Goal: Task Accomplishment & Management: Complete application form

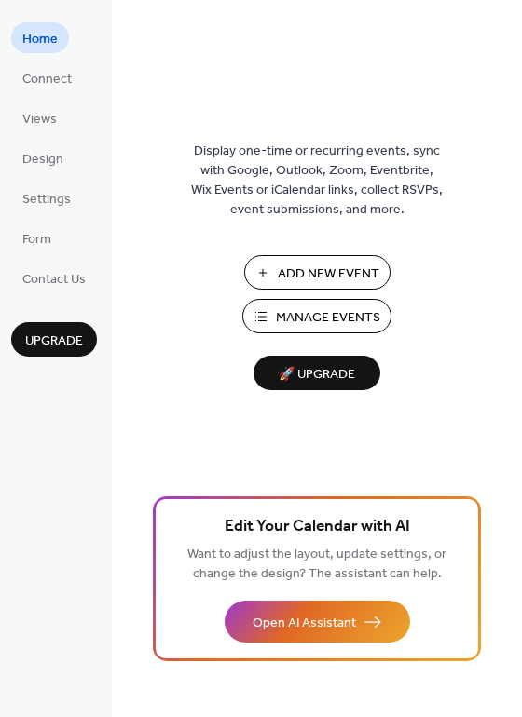
click at [311, 314] on span "Manage Events" at bounding box center [328, 318] width 104 height 20
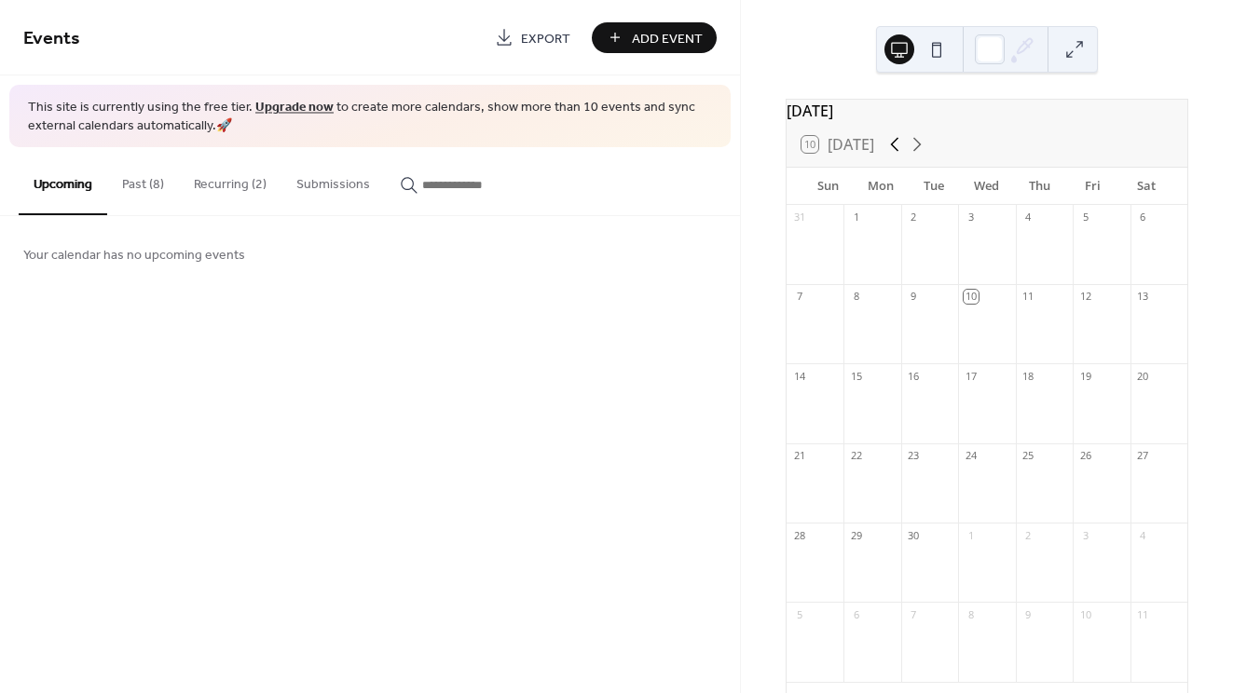
click at [895, 152] on icon at bounding box center [894, 145] width 8 height 14
click at [832, 405] on div "Online Yoga - Farsi" at bounding box center [851, 397] width 97 height 16
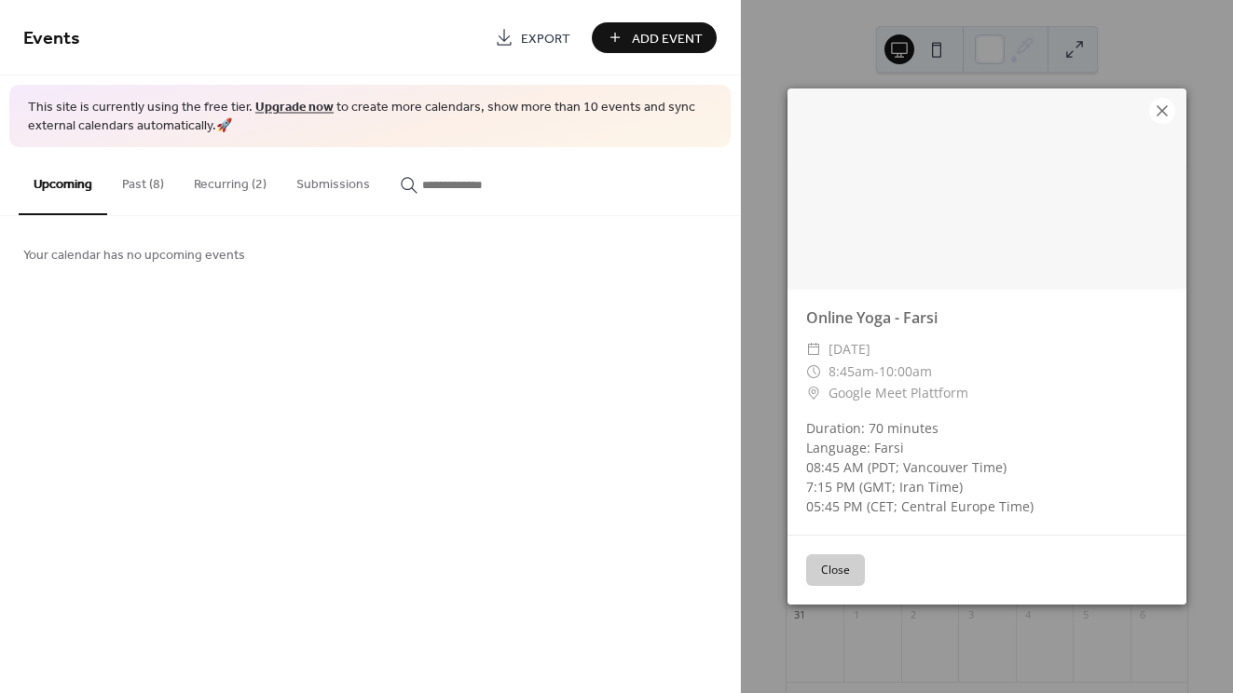
click at [1165, 112] on icon at bounding box center [1162, 111] width 22 height 22
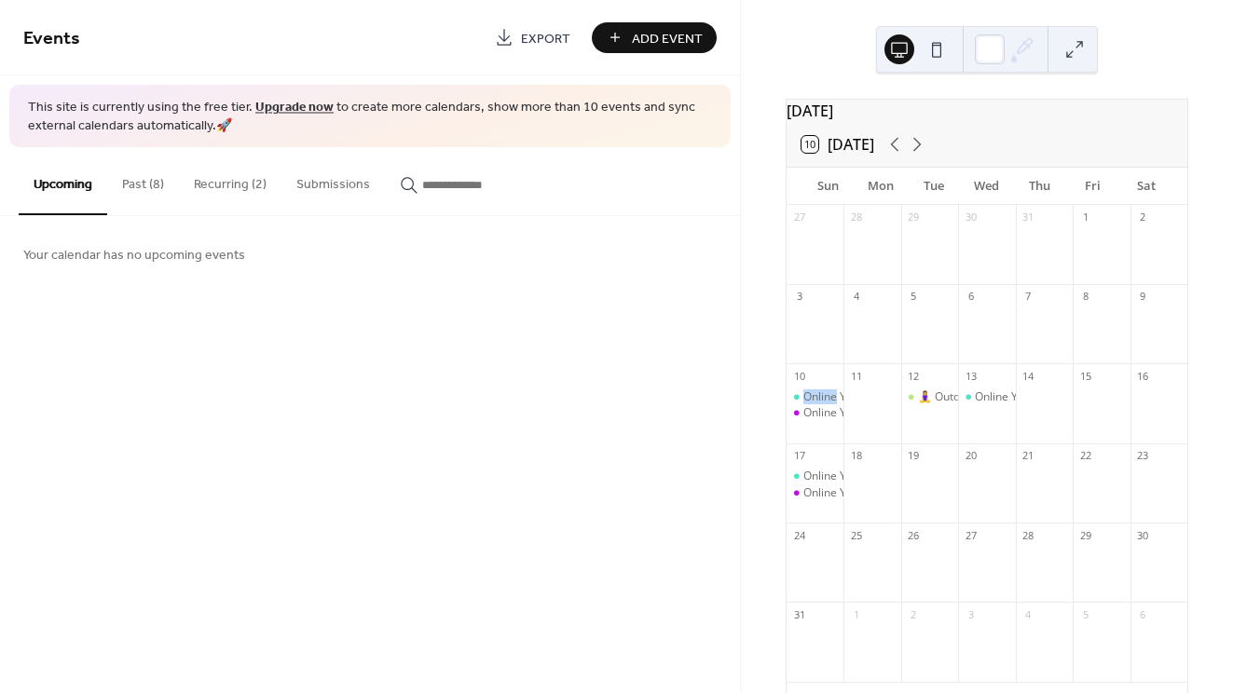
click at [159, 182] on button "Past (8)" at bounding box center [143, 180] width 72 height 66
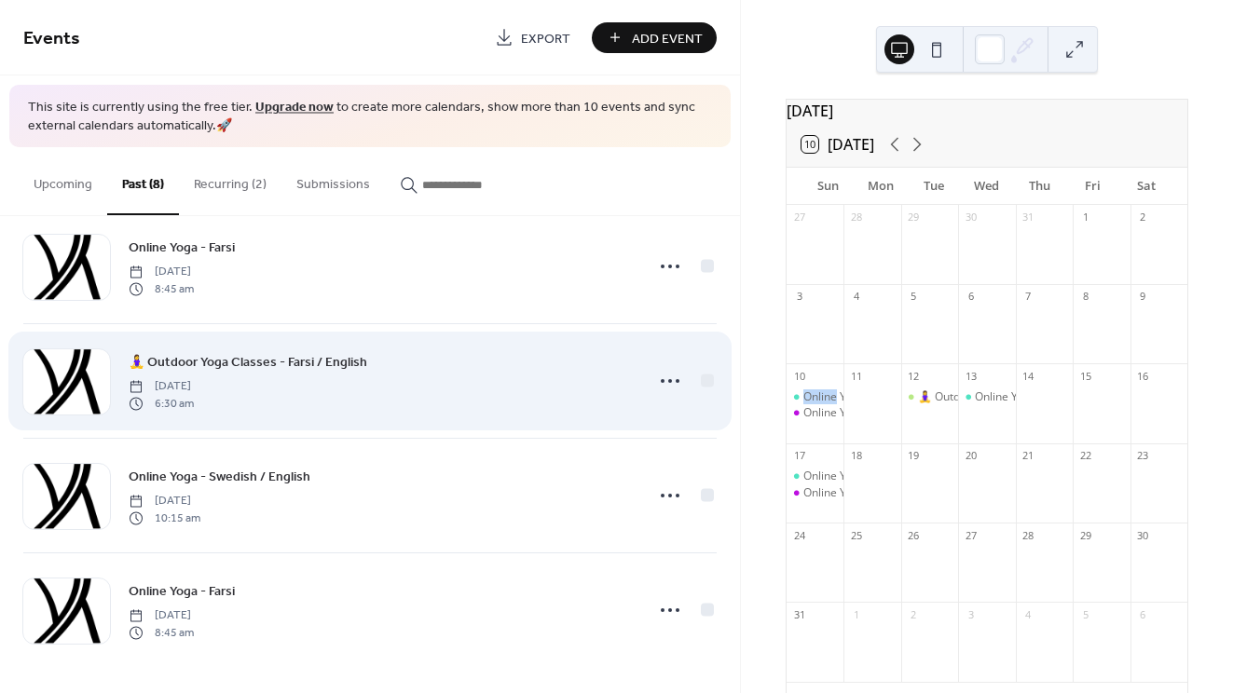
scroll to position [494, 0]
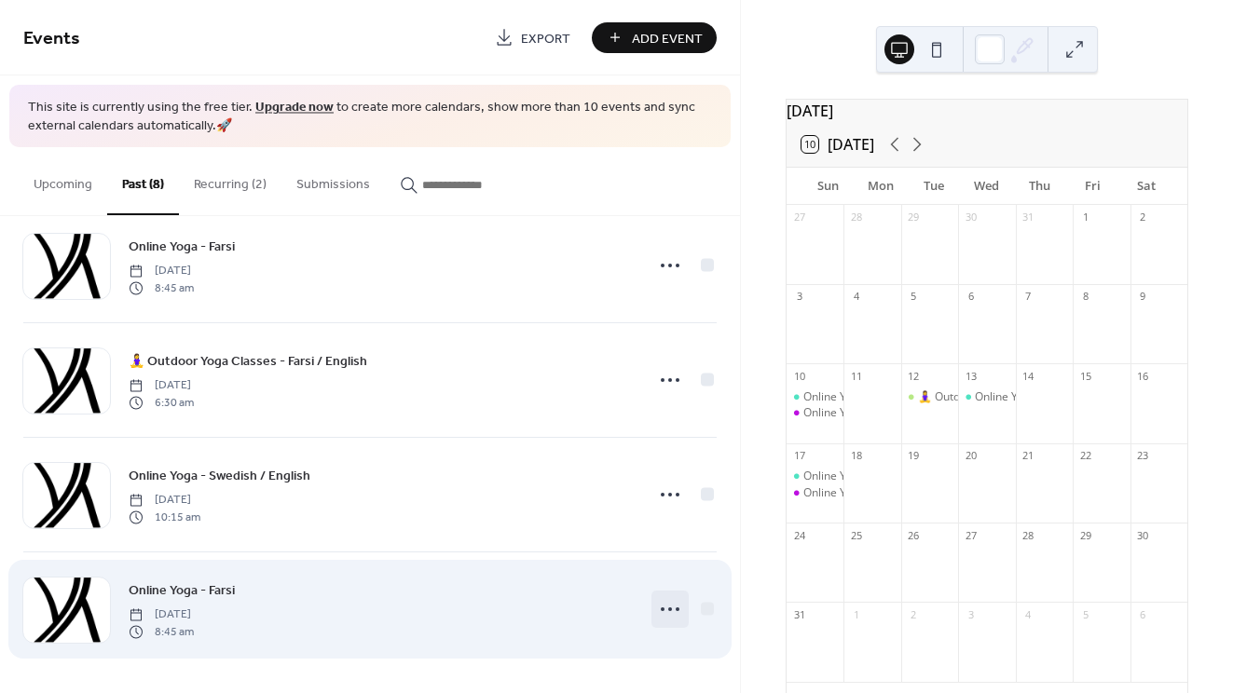
click at [660, 605] on icon at bounding box center [670, 609] width 30 height 30
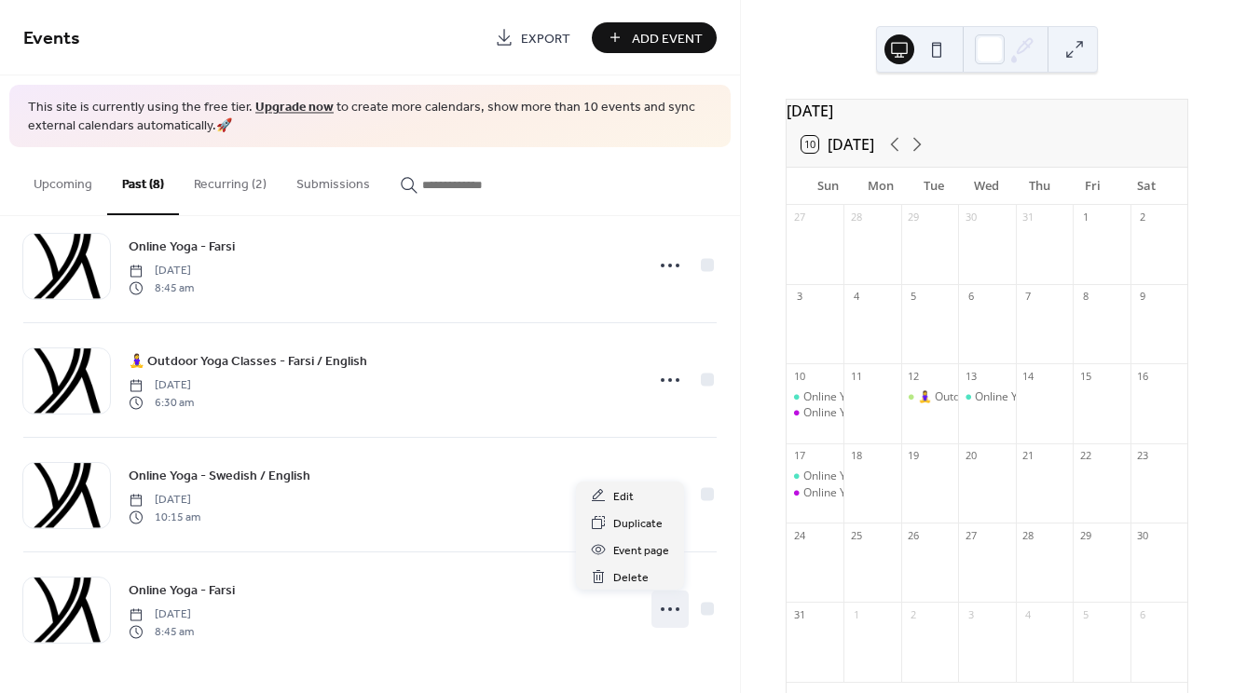
click at [752, 80] on div "August 2025 10 Today Sun Mon Tue Wed Thu Fri Sat 27 28 29 30 31 1 2 3 4 5 6 7 8…" at bounding box center [987, 346] width 492 height 693
click at [671, 29] on span "Add Event" at bounding box center [667, 39] width 71 height 20
